Goal: Task Accomplishment & Management: Complete application form

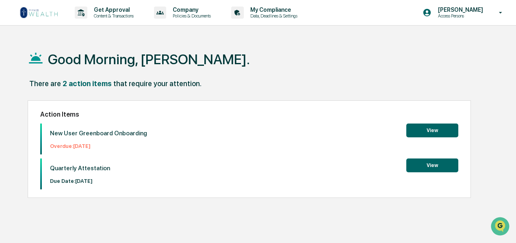
click at [421, 130] on button "View" at bounding box center [432, 130] width 52 height 14
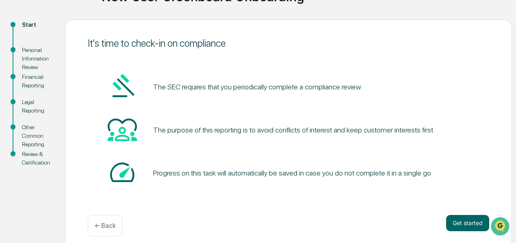
scroll to position [84, 0]
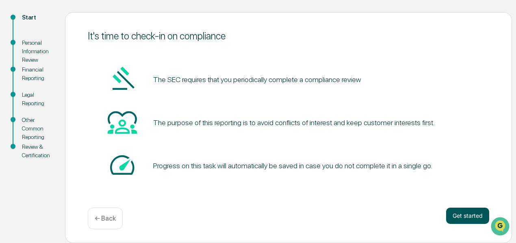
click at [469, 213] on button "Get started" at bounding box center [467, 216] width 43 height 16
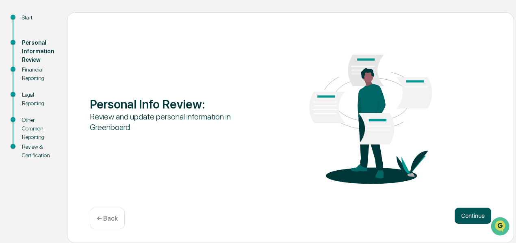
click at [467, 216] on button "Continue" at bounding box center [472, 216] width 37 height 16
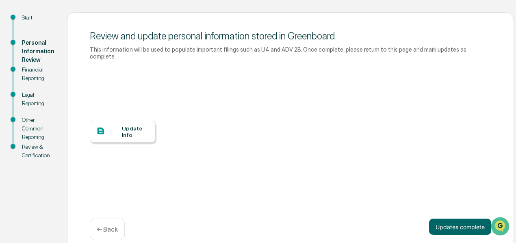
click at [126, 125] on div "Update Info" at bounding box center [135, 131] width 27 height 13
click at [466, 218] on button "Updates complete" at bounding box center [460, 226] width 62 height 16
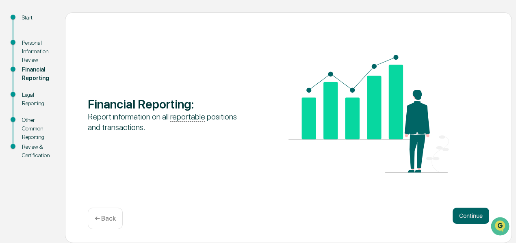
click at [466, 215] on button "Continue" at bounding box center [470, 216] width 37 height 16
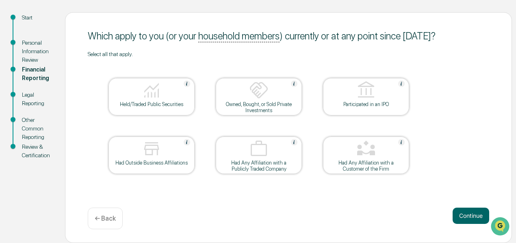
click at [158, 154] on img at bounding box center [151, 148] width 19 height 19
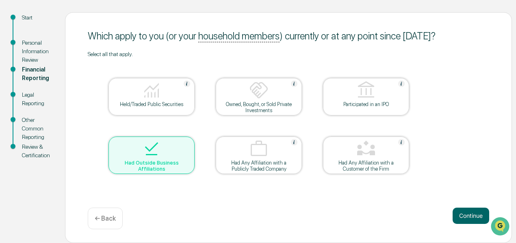
click at [156, 156] on img at bounding box center [151, 148] width 19 height 19
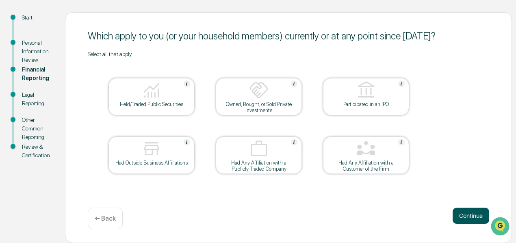
click at [472, 216] on button "Continue" at bounding box center [470, 216] width 37 height 16
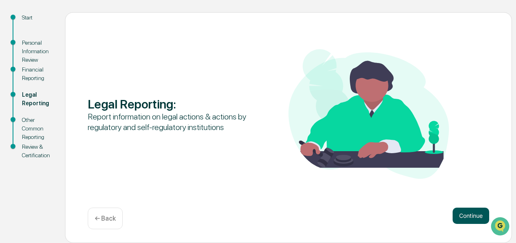
click at [476, 212] on button "Continue" at bounding box center [470, 216] width 37 height 16
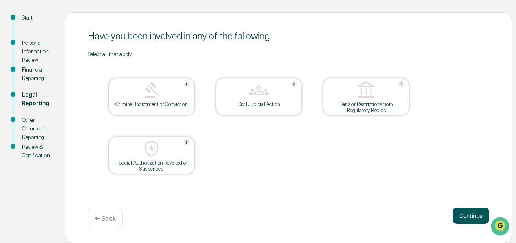
click at [465, 212] on button "Continue" at bounding box center [470, 216] width 37 height 16
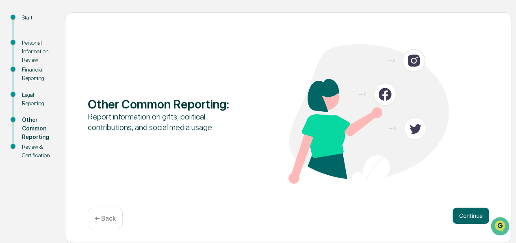
click at [465, 212] on button "Continue" at bounding box center [470, 216] width 37 height 16
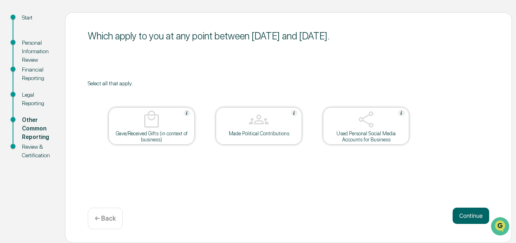
click at [465, 212] on button "Continue" at bounding box center [470, 216] width 37 height 16
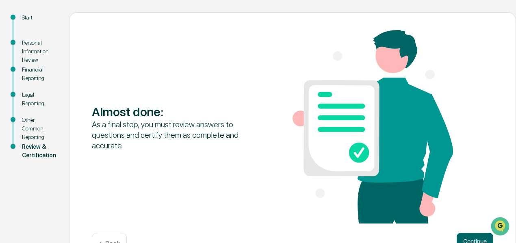
scroll to position [110, 0]
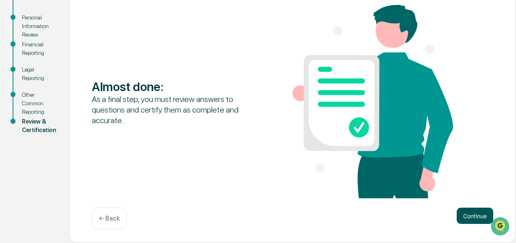
click at [475, 213] on button "Continue" at bounding box center [474, 216] width 37 height 16
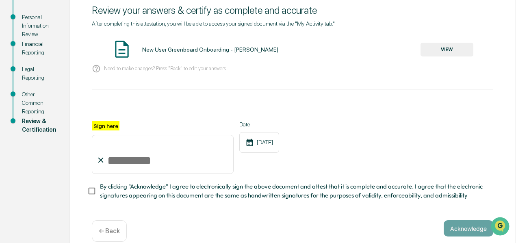
scroll to position [105, 0]
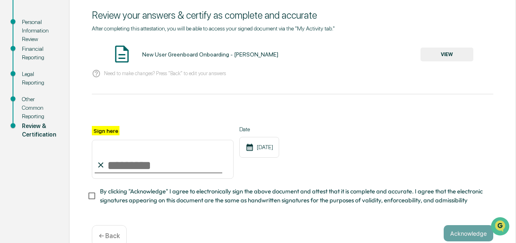
click at [104, 166] on input "Sign here" at bounding box center [163, 159] width 142 height 39
type input "**********"
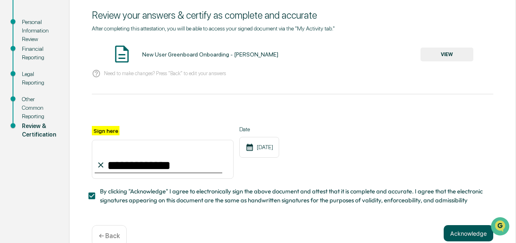
click at [465, 237] on button "Acknowledge" at bounding box center [468, 233] width 50 height 16
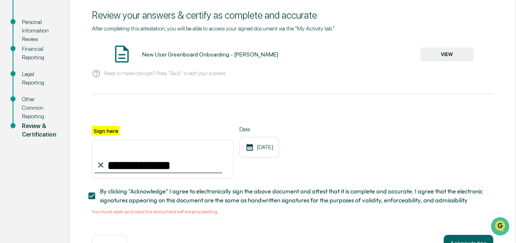
click at [435, 51] on button "VIEW" at bounding box center [446, 55] width 53 height 14
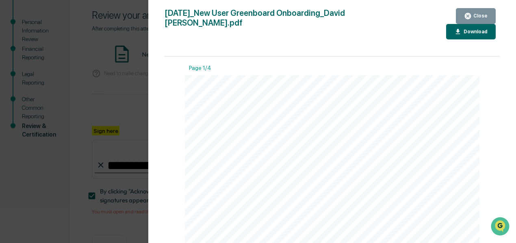
click at [462, 29] on div "Download" at bounding box center [475, 32] width 26 height 6
click at [482, 14] on div "Close" at bounding box center [480, 16] width 16 height 6
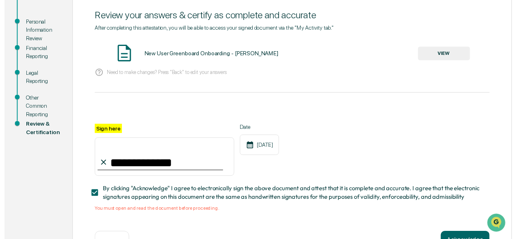
scroll to position [136, 0]
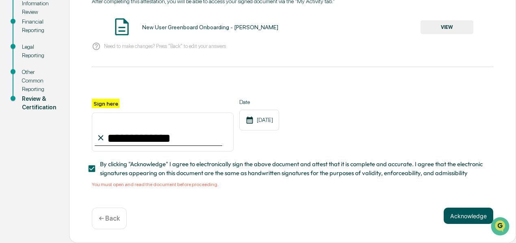
click at [469, 211] on button "Acknowledge" at bounding box center [468, 216] width 50 height 16
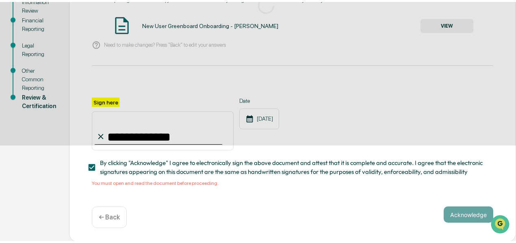
scroll to position [84, 0]
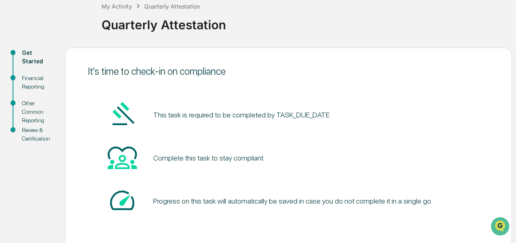
scroll to position [84, 0]
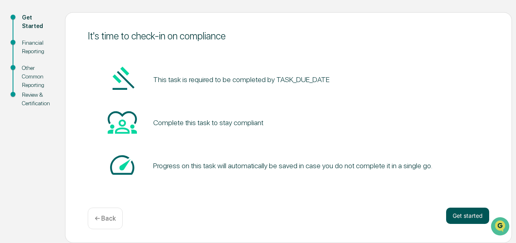
click at [473, 216] on button "Get started" at bounding box center [467, 216] width 43 height 16
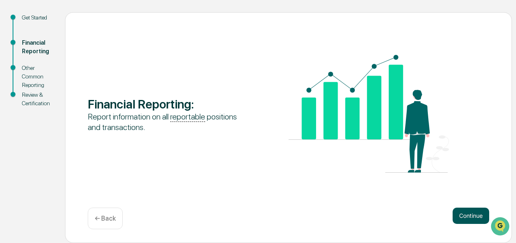
click at [471, 215] on button "Continue" at bounding box center [470, 216] width 37 height 16
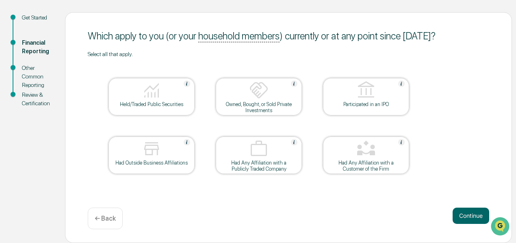
click at [471, 215] on button "Continue" at bounding box center [470, 216] width 37 height 16
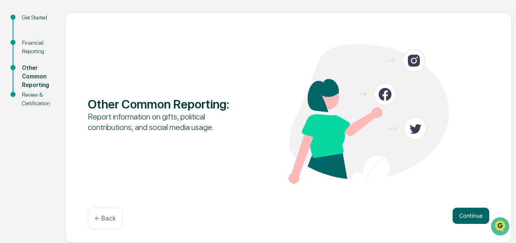
click at [471, 215] on button "Continue" at bounding box center [470, 216] width 37 height 16
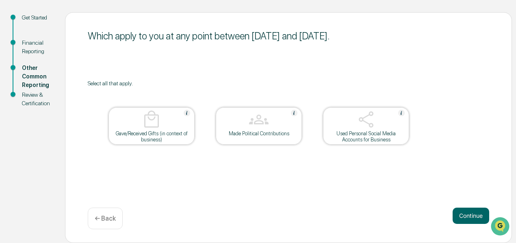
click at [471, 215] on button "Continue" at bounding box center [470, 216] width 37 height 16
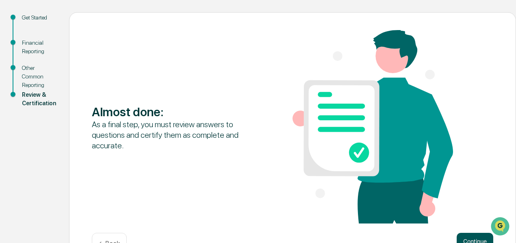
click at [474, 236] on button "Continue" at bounding box center [474, 241] width 37 height 16
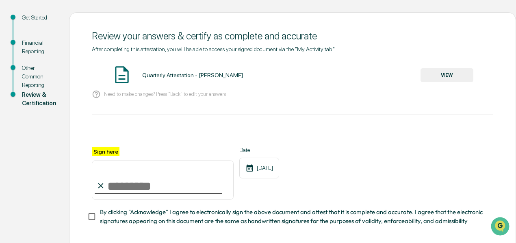
click at [439, 77] on button "VIEW" at bounding box center [446, 75] width 53 height 14
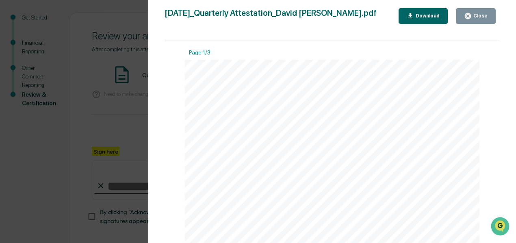
click at [424, 12] on div "Download" at bounding box center [423, 16] width 33 height 8
click at [477, 15] on div "Close" at bounding box center [480, 16] width 16 height 6
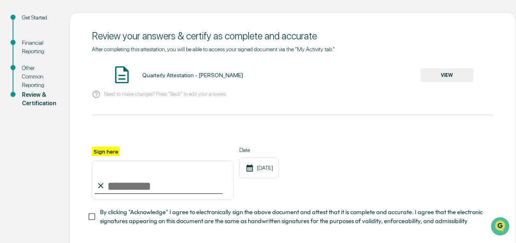
click at [106, 189] on input "Sign here" at bounding box center [163, 179] width 142 height 39
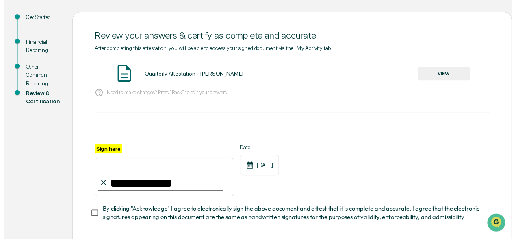
scroll to position [126, 0]
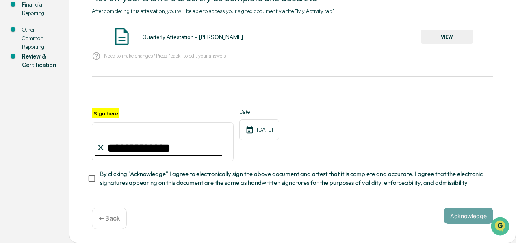
type input "**********"
click at [466, 214] on button "Acknowledge" at bounding box center [468, 216] width 50 height 16
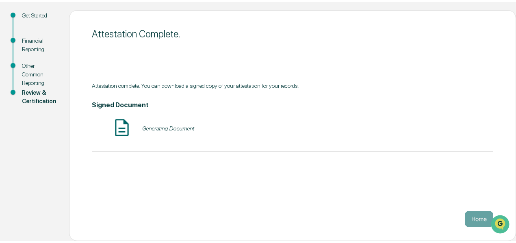
scroll to position [84, 0]
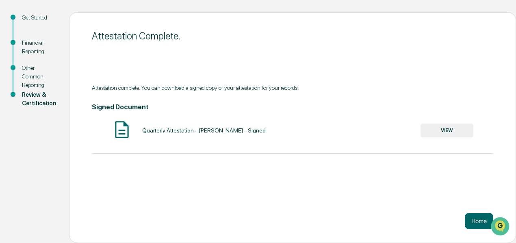
click at [441, 129] on button "VIEW" at bounding box center [446, 130] width 53 height 14
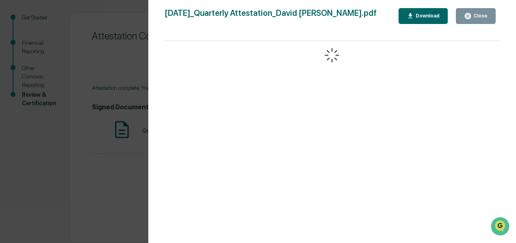
click at [423, 14] on div "Download" at bounding box center [427, 16] width 26 height 6
